Goal: Task Accomplishment & Management: Complete application form

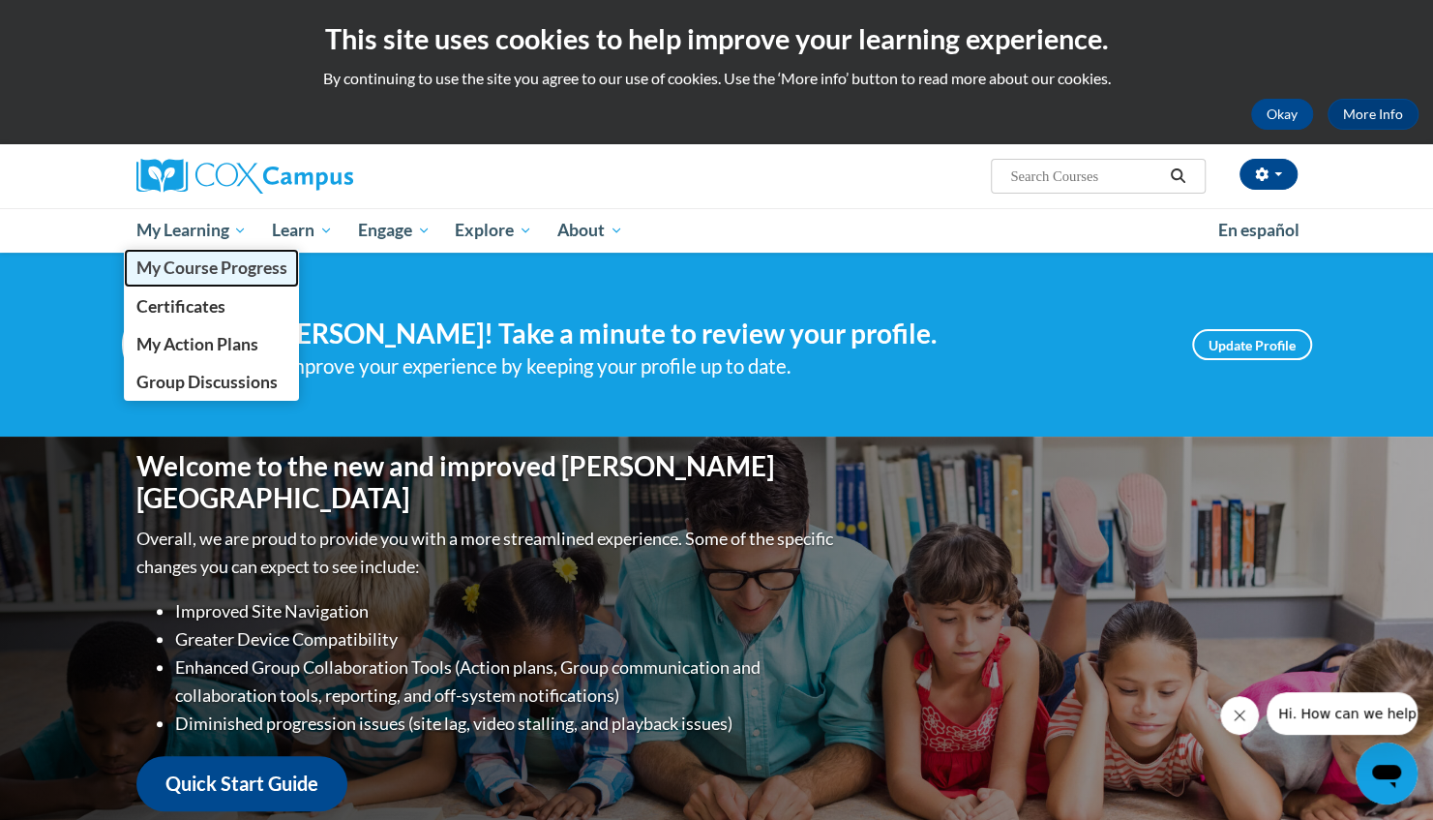
click at [236, 265] on span "My Course Progress" at bounding box center [210, 267] width 151 height 20
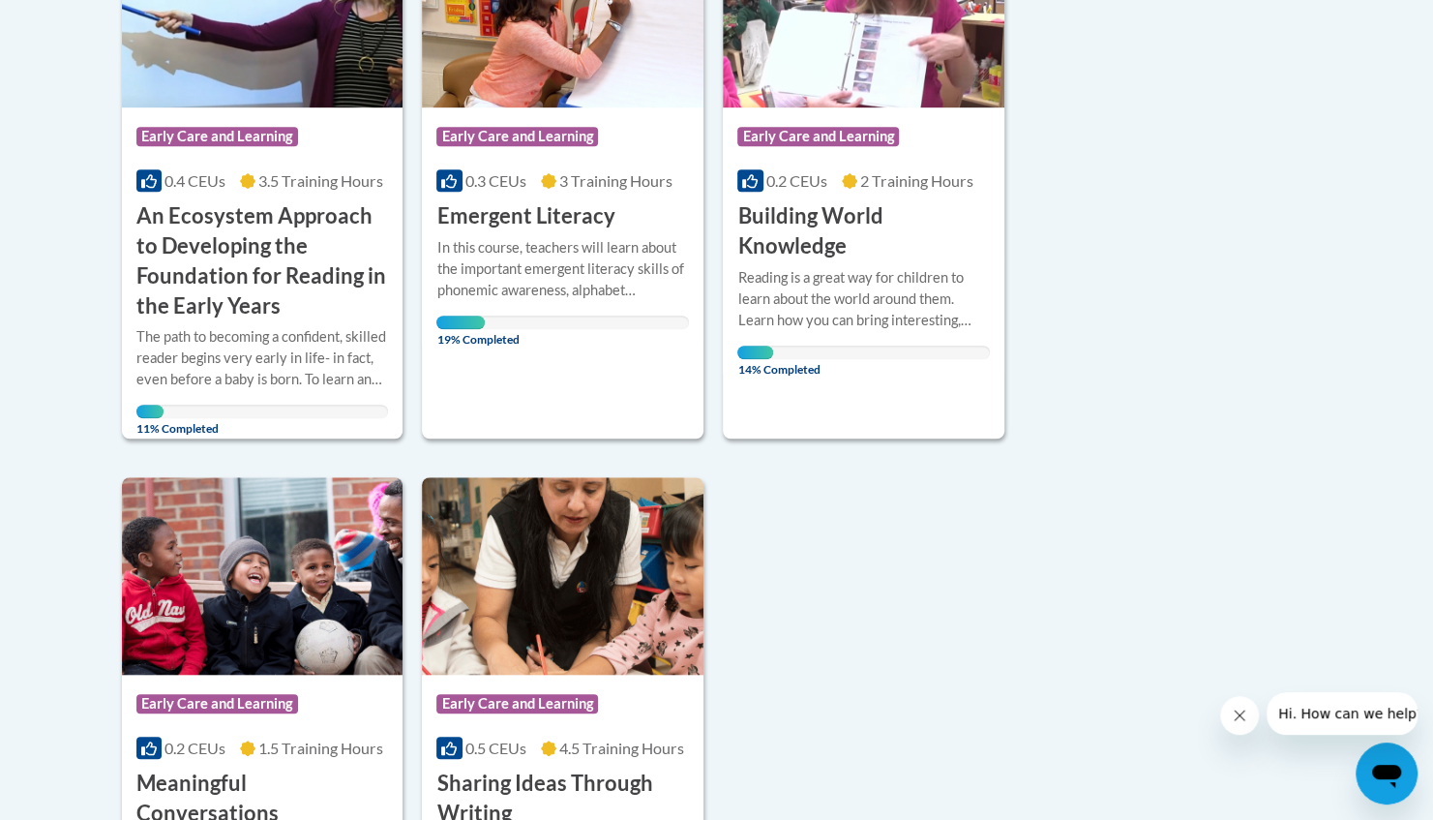
scroll to position [532, 0]
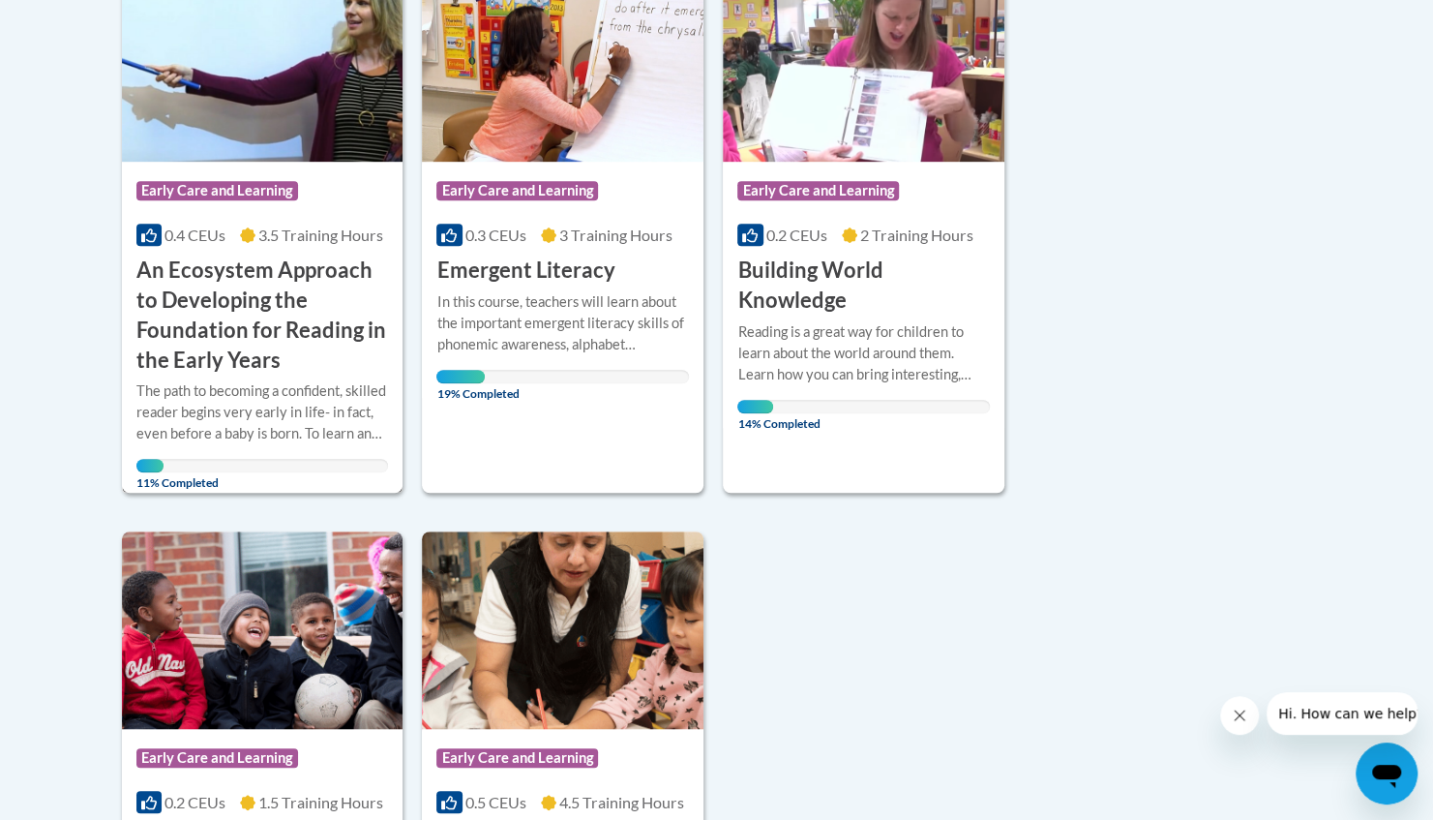
click at [249, 290] on h3 "An Ecosystem Approach to Developing the Foundation for Reading in the Early Yea…" at bounding box center [262, 314] width 253 height 119
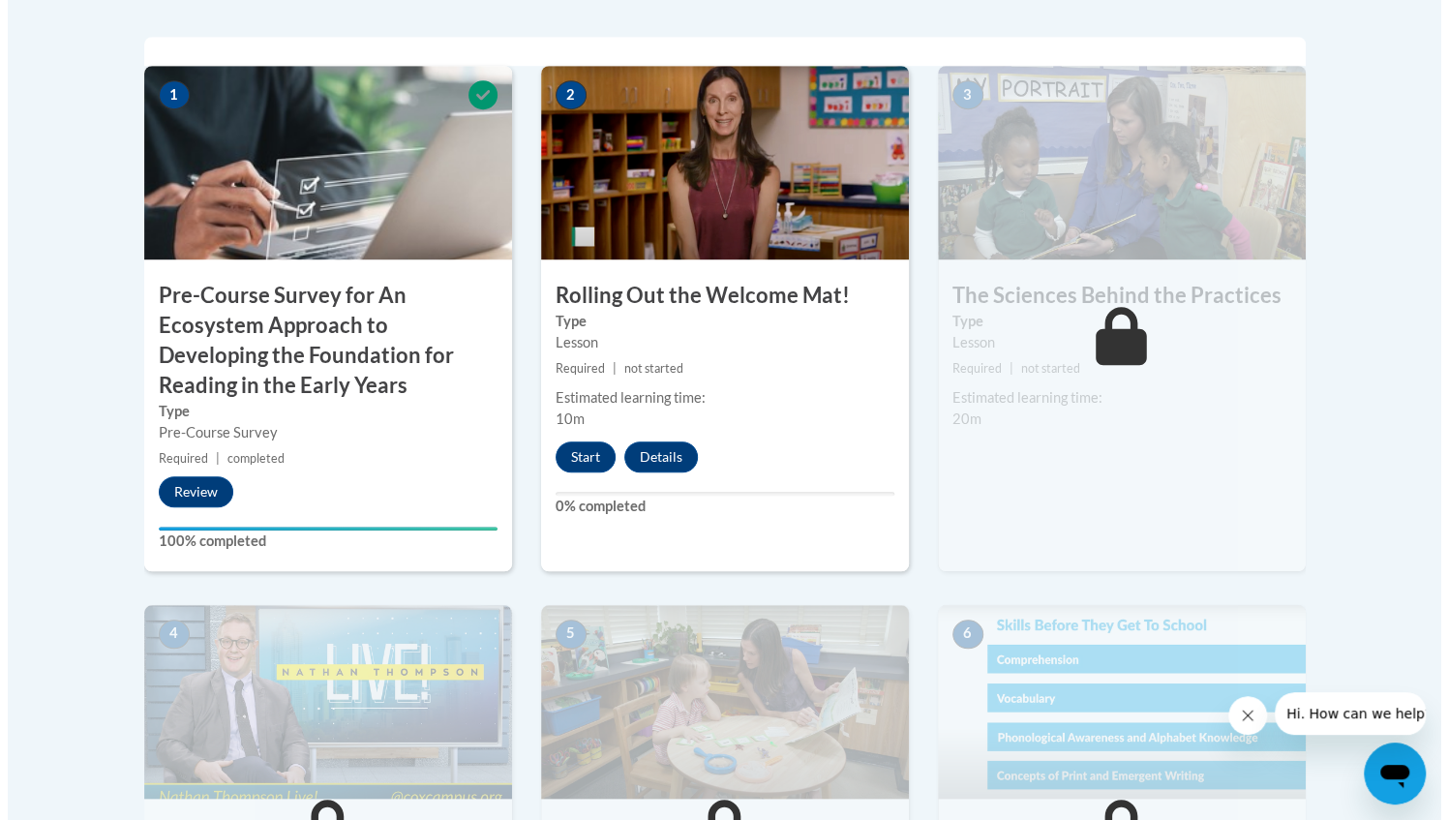
scroll to position [702, 0]
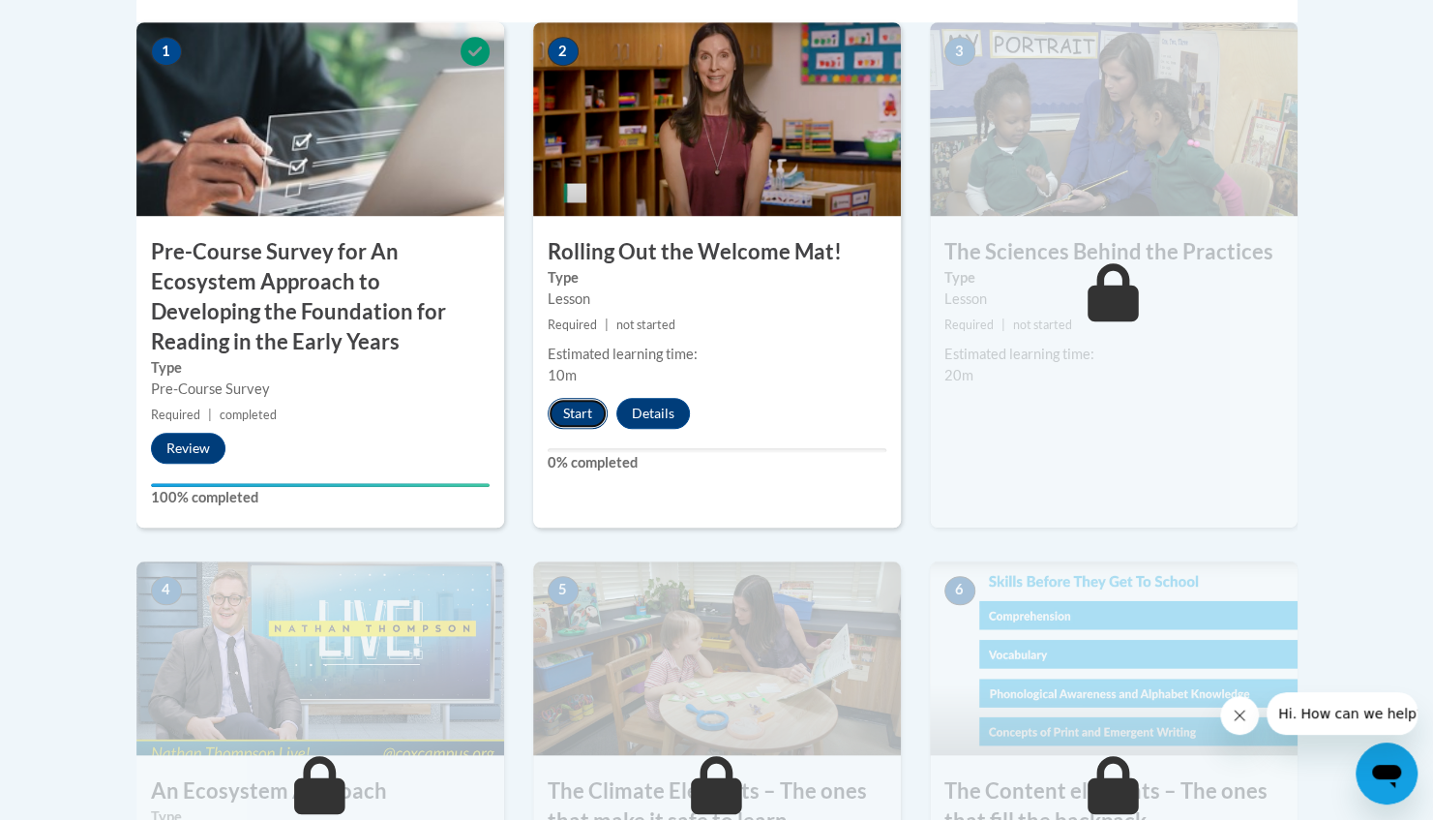
click at [567, 410] on button "Start" at bounding box center [578, 413] width 60 height 31
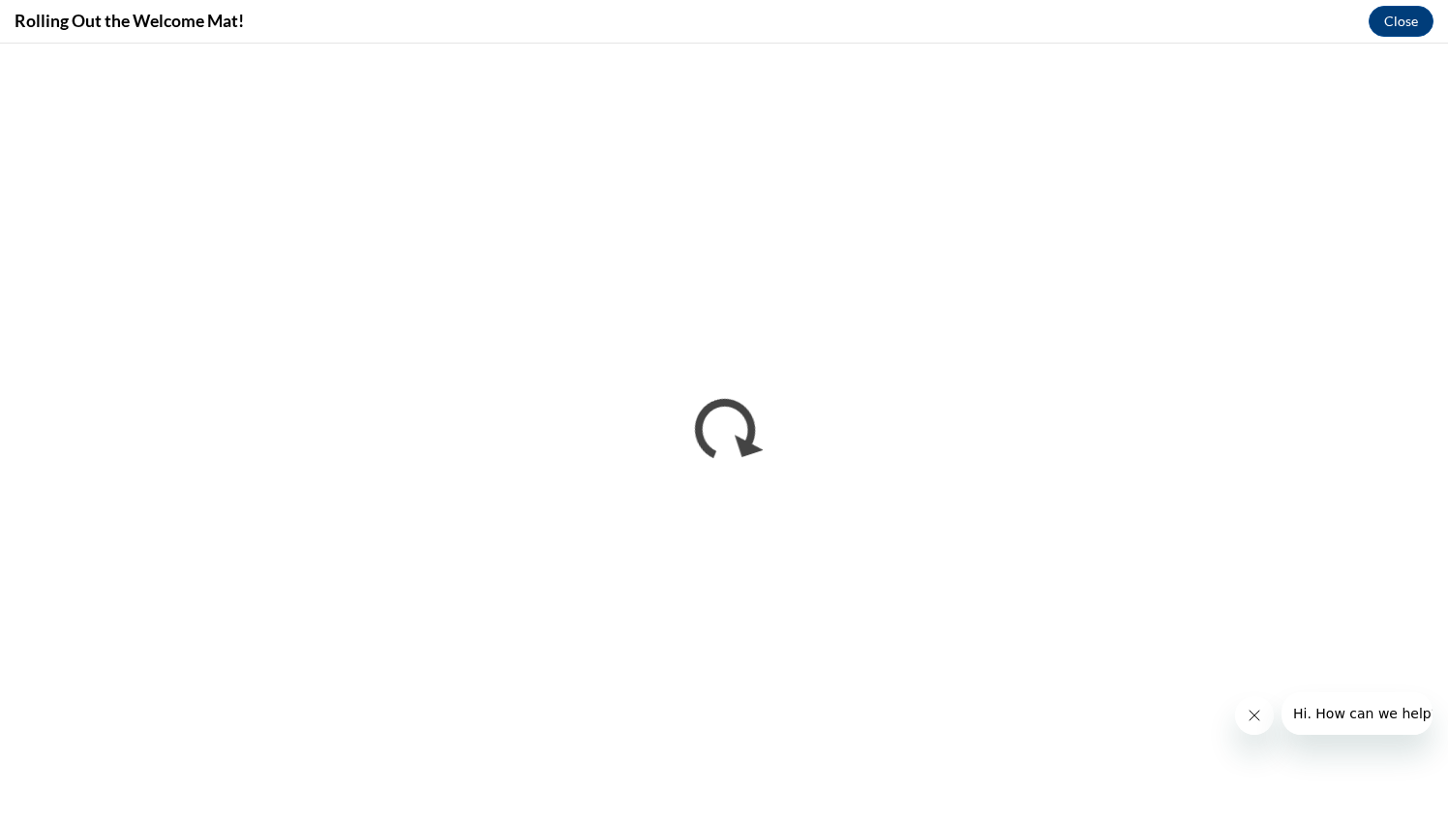
scroll to position [0, 0]
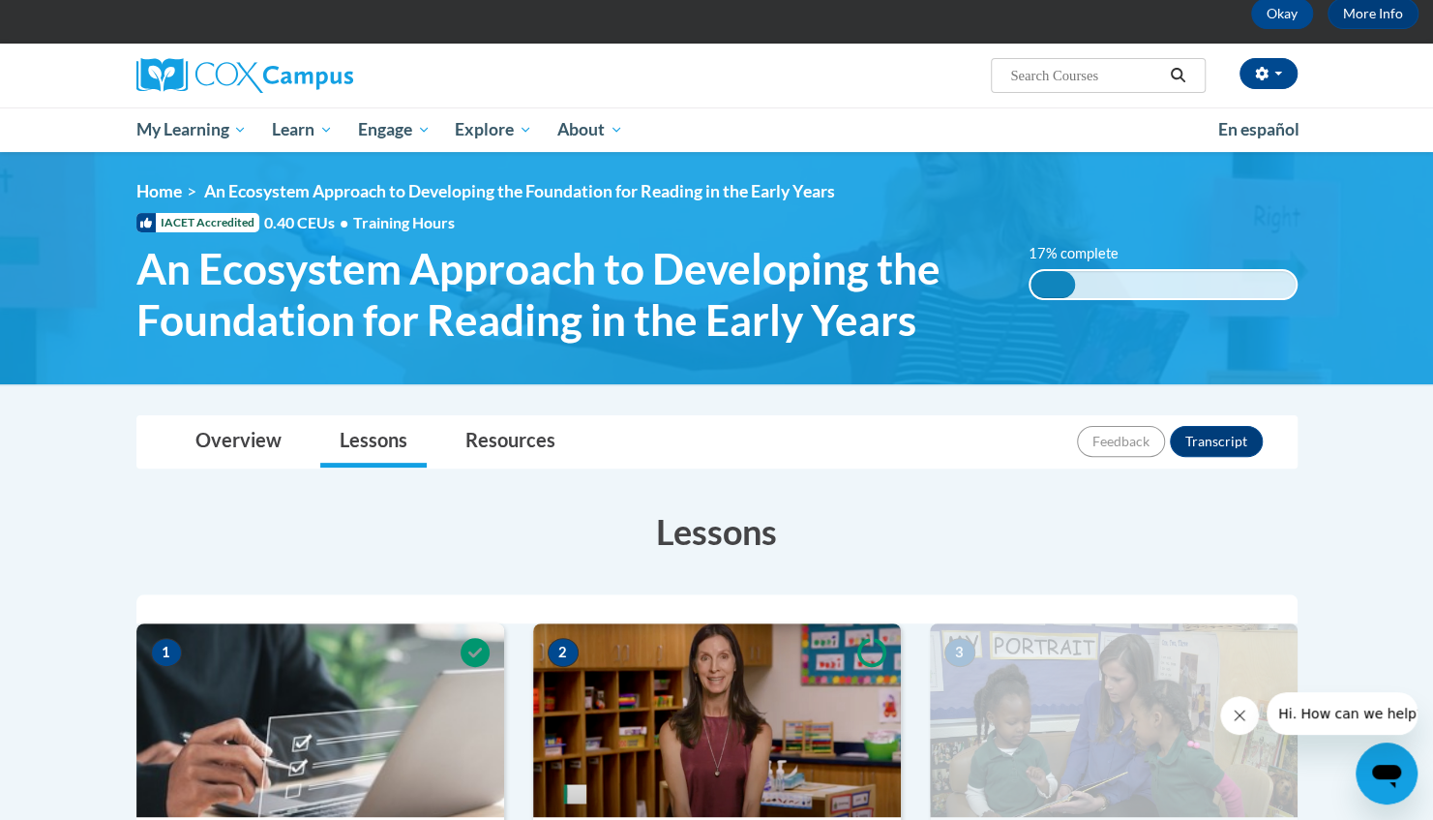
scroll to position [73, 0]
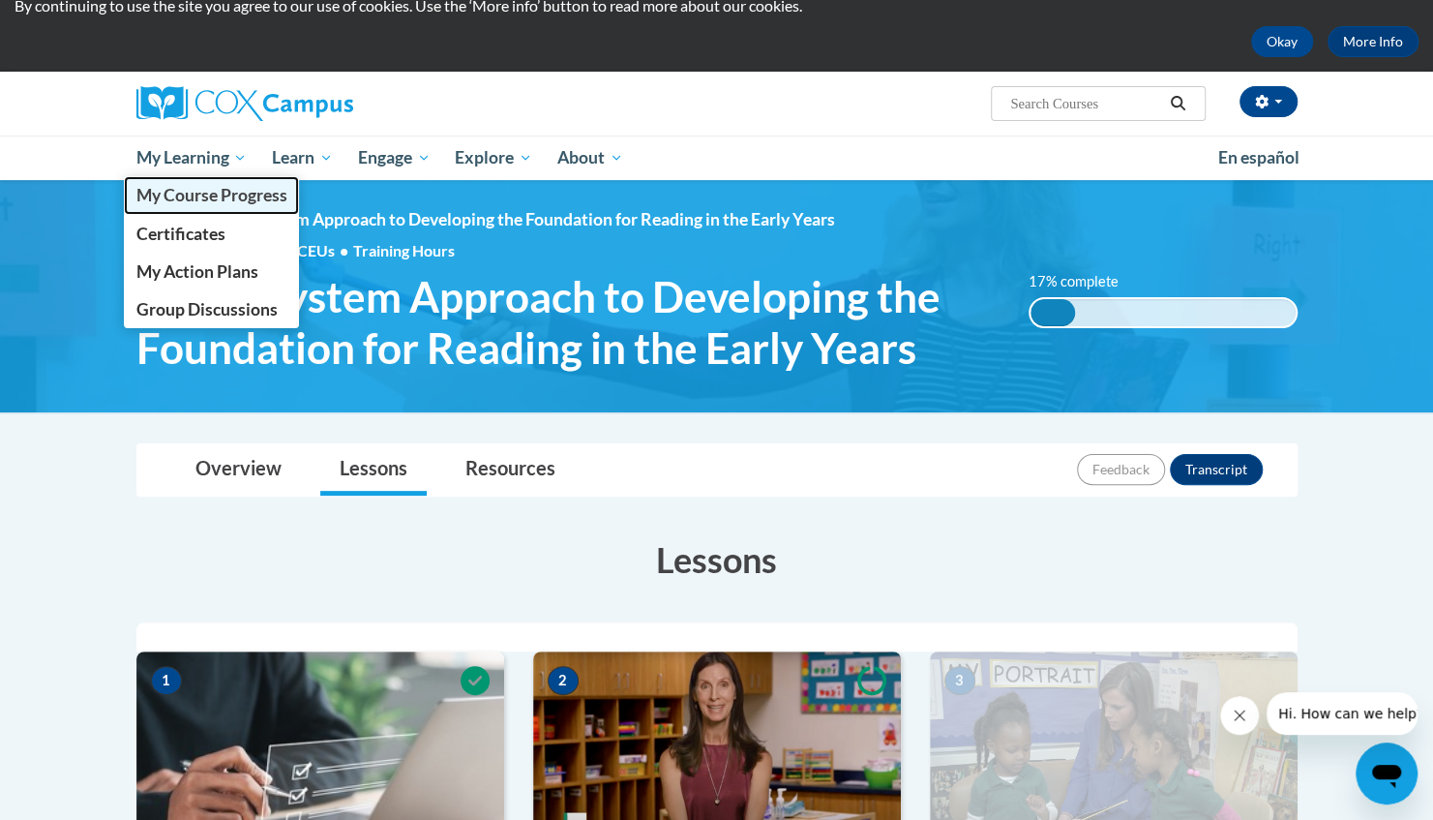
click at [209, 191] on span "My Course Progress" at bounding box center [210, 195] width 151 height 20
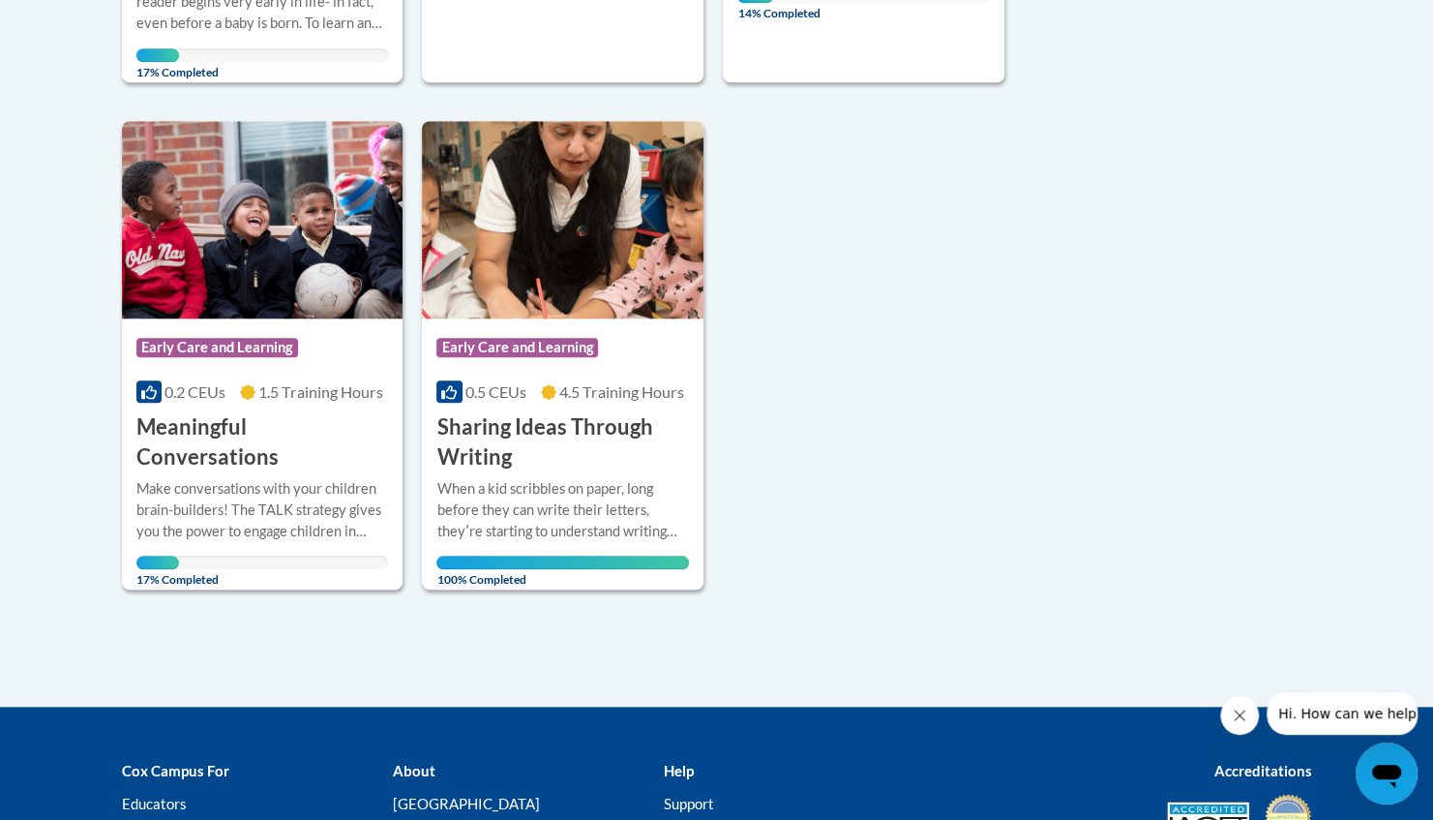
scroll to position [944, 0]
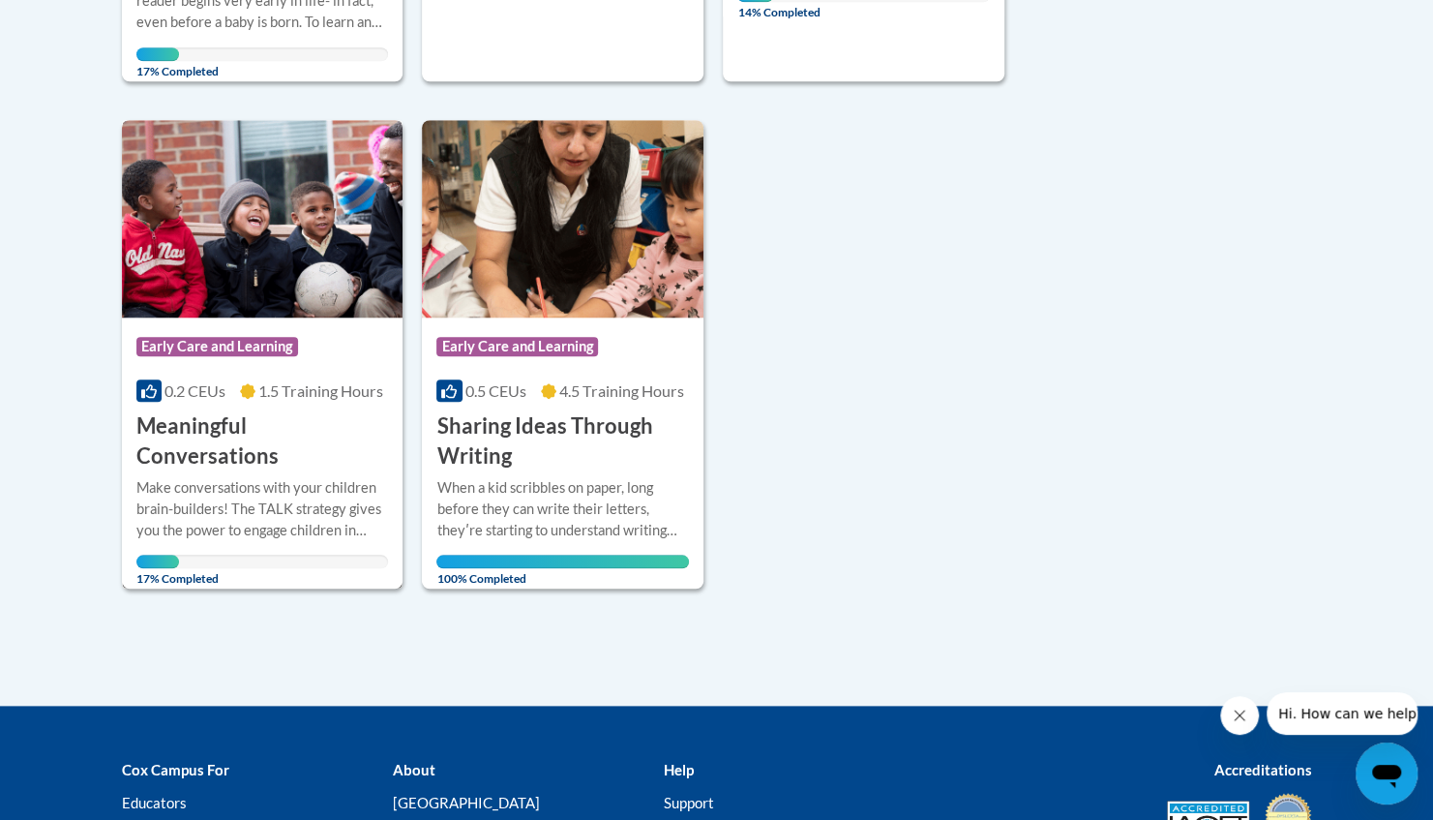
click at [288, 414] on h3 "Meaningful Conversations" at bounding box center [262, 441] width 253 height 60
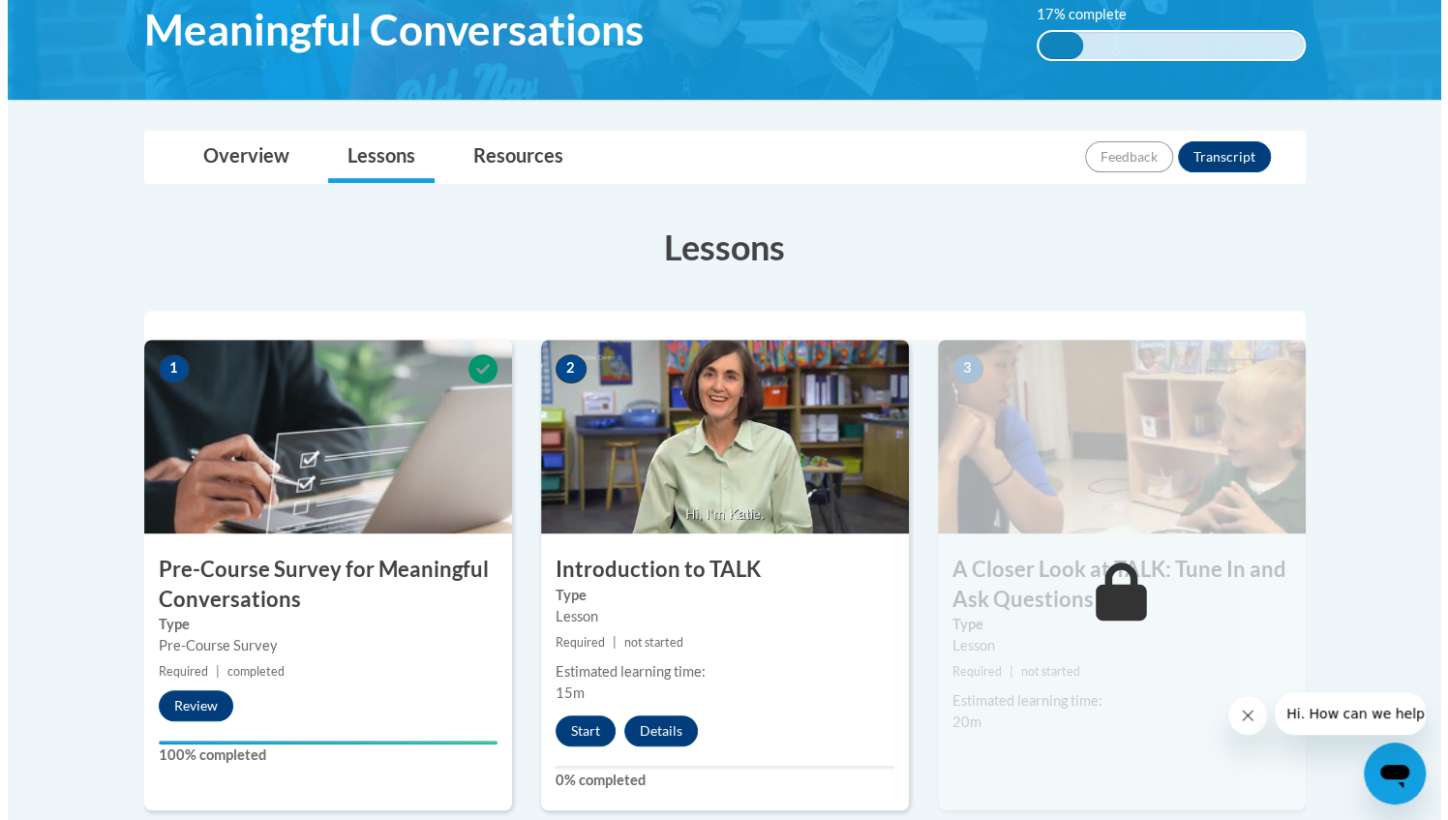
scroll to position [315, 0]
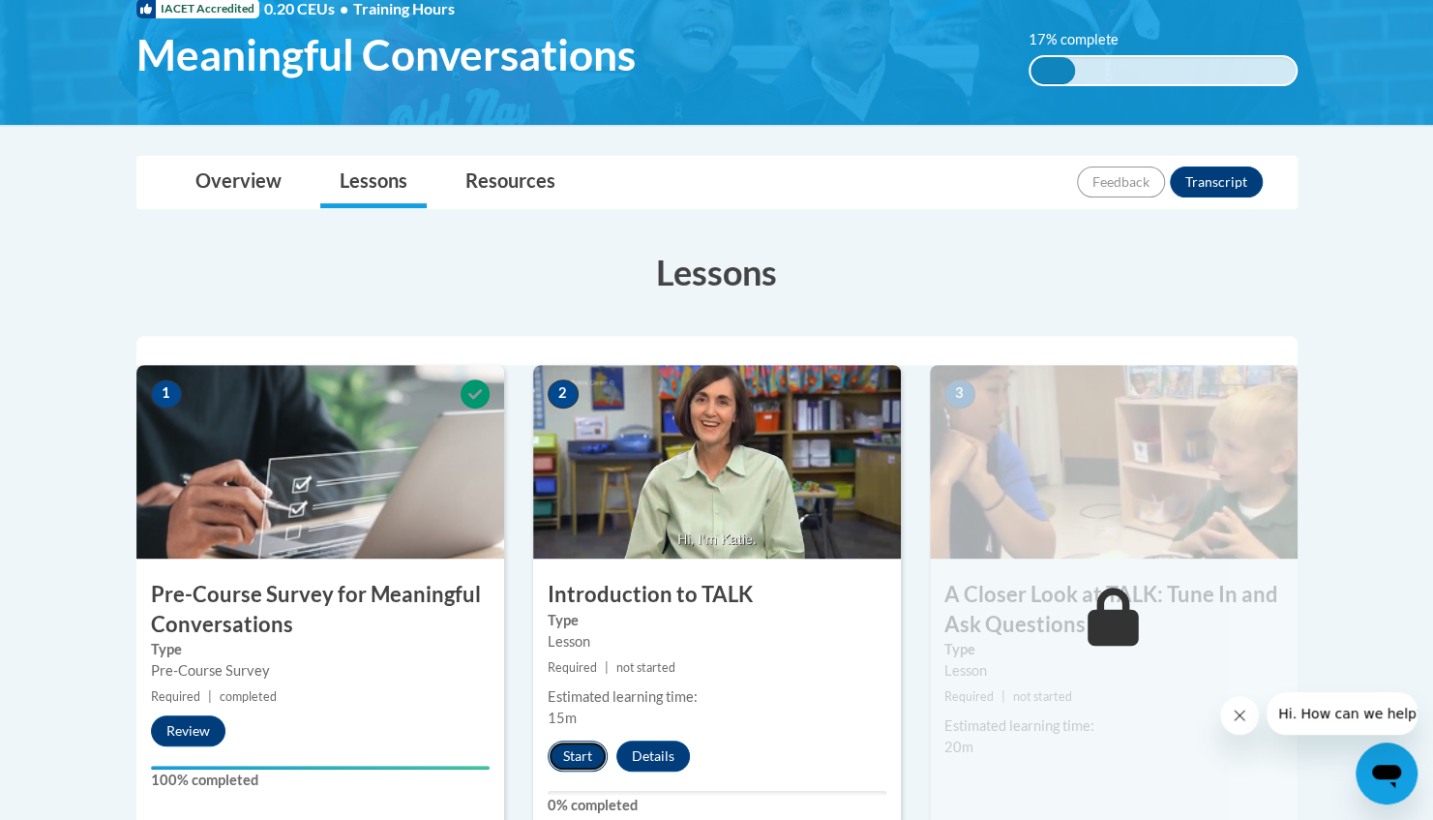
click at [581, 758] on button "Start" at bounding box center [578, 755] width 60 height 31
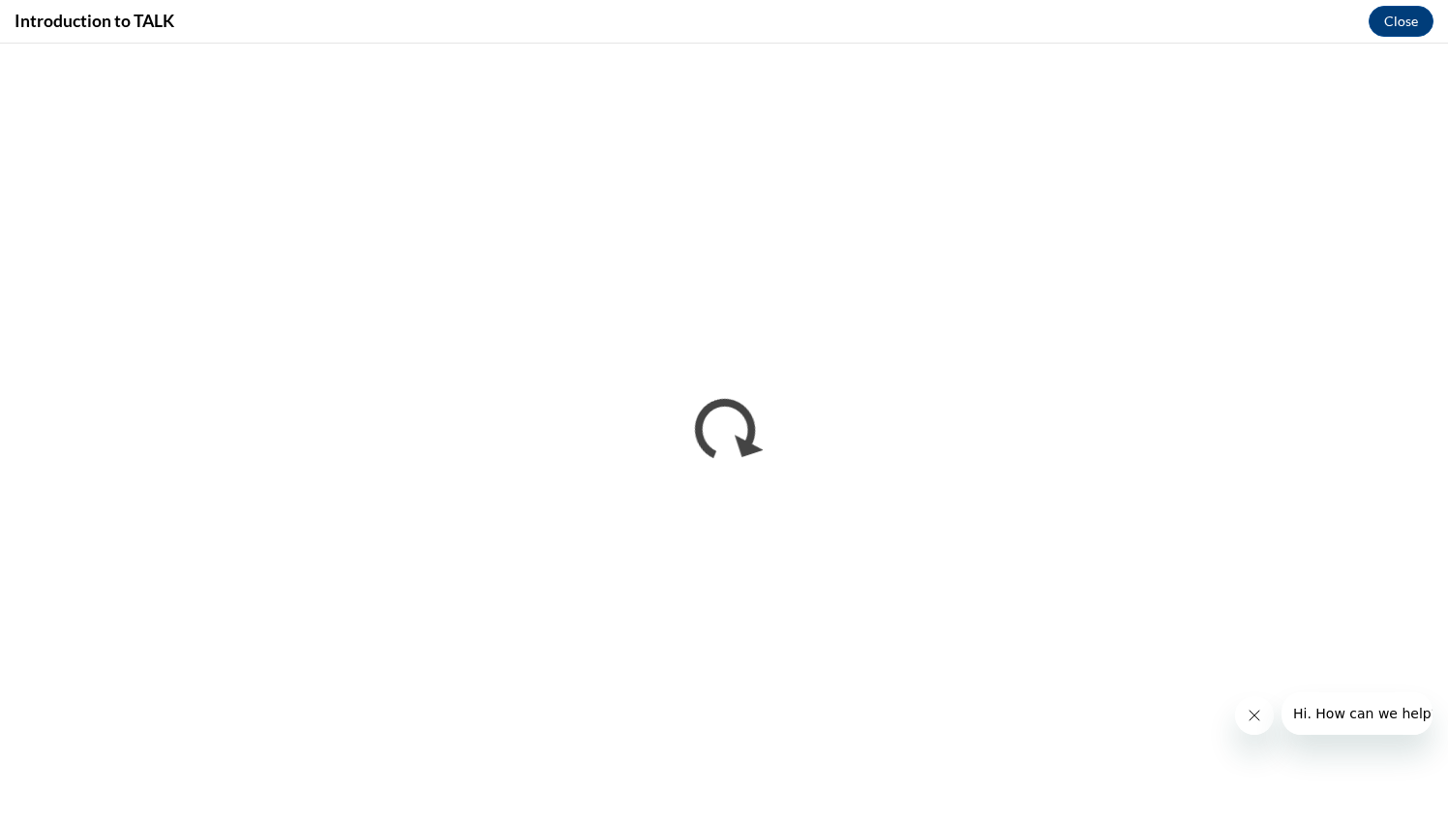
scroll to position [0, 0]
click at [1257, 713] on icon "Close message from company" at bounding box center [1252, 714] width 15 height 15
